Goal: Information Seeking & Learning: Learn about a topic

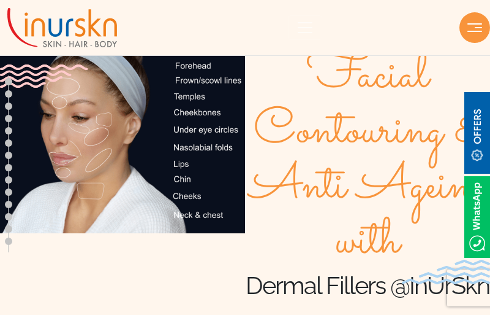
type textarea "0cAFcWeA4QfrlE48MXBzJa2JcnSymeMoWkpzZ8BfSwVryohi1RTNcAAoqZgFVodMEJ2Cw1txag_gNrG…"
